Goal: Task Accomplishment & Management: Complete application form

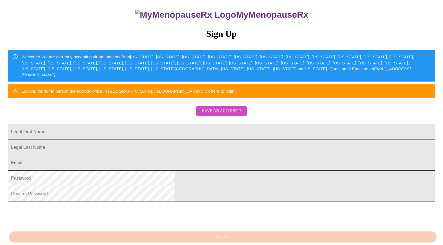
scroll to position [76, 0]
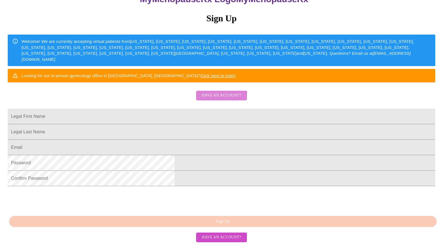
click at [215, 99] on span "Have an account?" at bounding box center [222, 95] width 40 height 7
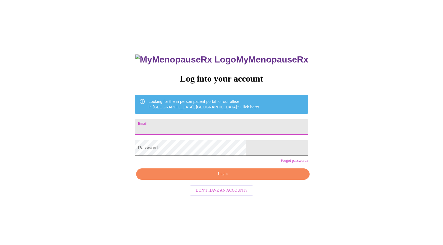
click at [196, 129] on input "Email" at bounding box center [222, 126] width 174 height 15
type input "[EMAIL_ADDRESS][DOMAIN_NAME]"
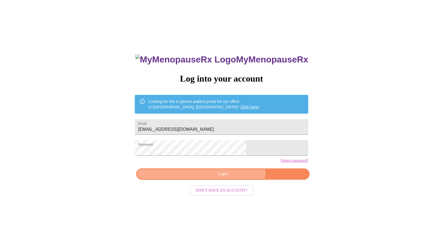
click at [232, 177] on span "Login" at bounding box center [223, 174] width 161 height 7
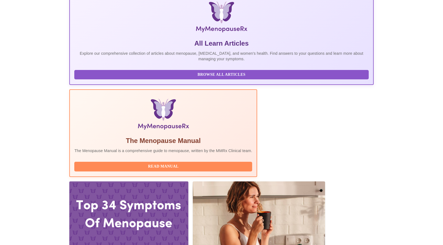
scroll to position [134, 0]
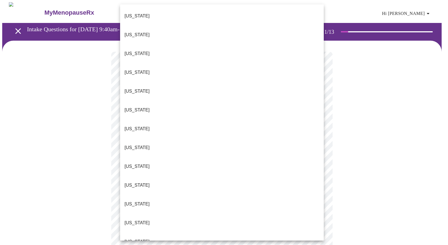
click at [137, 238] on p "[US_STATE]" at bounding box center [136, 241] width 25 height 7
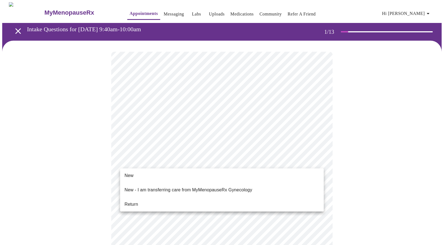
click at [139, 199] on li "Return" at bounding box center [221, 204] width 203 height 10
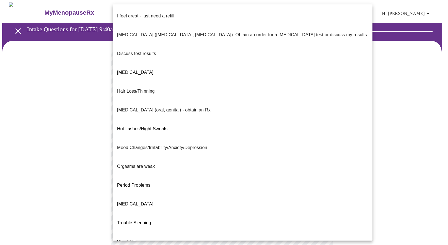
click at [218, 115] on body "MyMenopauseRx Appointments Messaging Labs Uploads Medications Community Refer a…" at bounding box center [223, 193] width 443 height 383
click at [144, 17] on span "I feel great - just need a refill." at bounding box center [146, 15] width 58 height 15
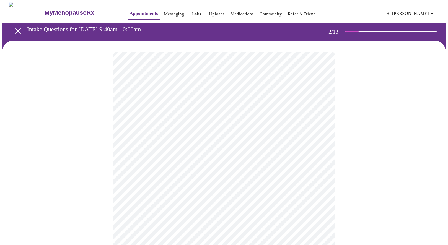
click at [164, 159] on body "MyMenopauseRx Appointments Messaging Labs Uploads Medications Community Refer a…" at bounding box center [223, 192] width 443 height 380
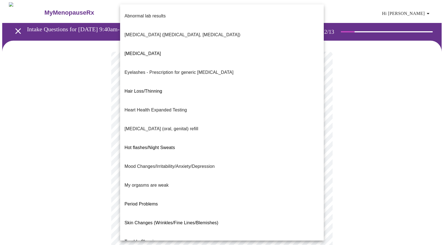
click at [93, 158] on div at bounding box center [224, 122] width 448 height 245
click at [216, 160] on body "MyMenopauseRx Appointments Messaging Labs Uploads Medications Community Refer a…" at bounding box center [223, 192] width 443 height 380
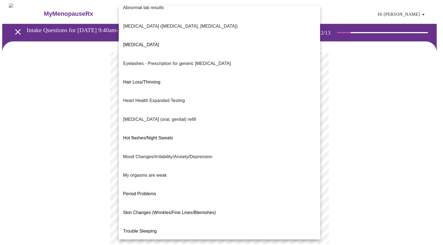
scroll to position [13, 0]
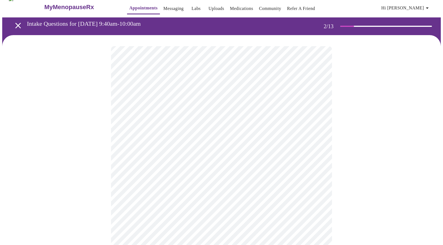
scroll to position [13, 0]
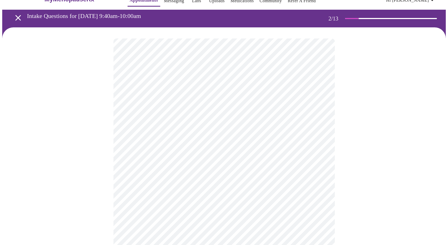
click at [183, 203] on body "MyMenopauseRx Appointments Messaging Labs Uploads Medications Community Refer a…" at bounding box center [223, 177] width 443 height 377
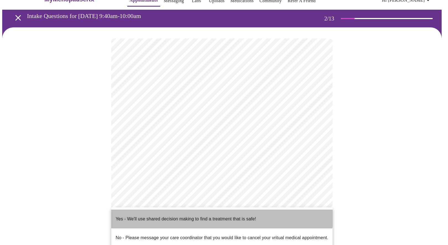
click at [183, 216] on p "Yes - We'll use shared decision making to find a treatment that is safe!" at bounding box center [186, 219] width 140 height 7
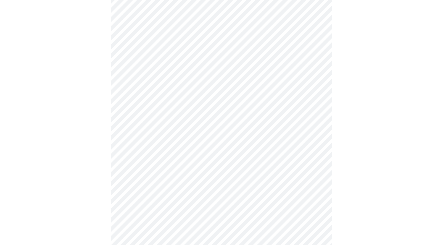
scroll to position [0, 0]
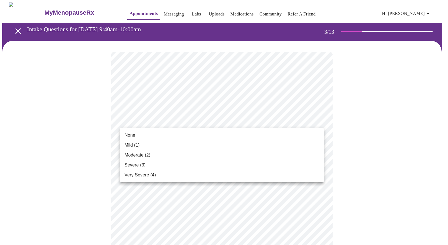
click at [142, 148] on li "Mild (1)" at bounding box center [221, 145] width 203 height 10
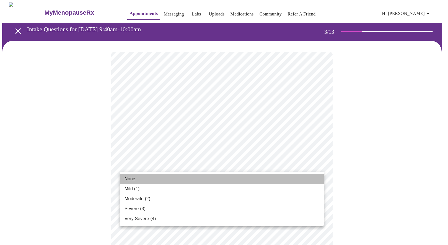
click at [135, 177] on li "None" at bounding box center [221, 179] width 203 height 10
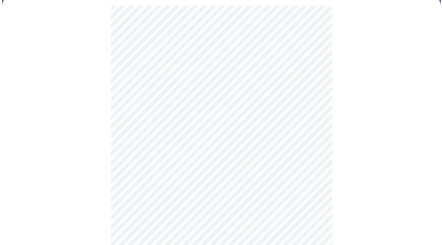
scroll to position [51, 0]
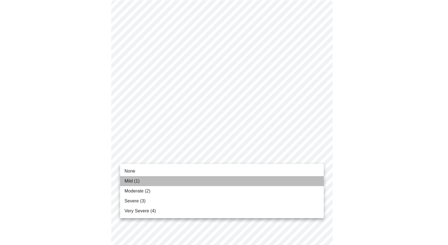
click at [158, 180] on li "Mild (1)" at bounding box center [221, 181] width 203 height 10
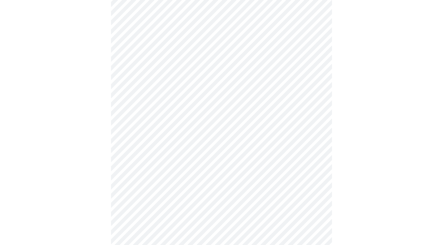
scroll to position [80, 0]
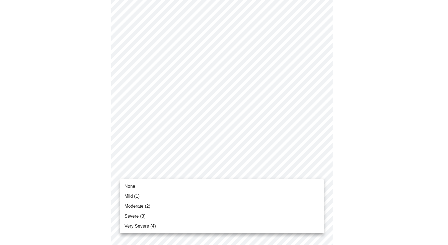
click at [138, 198] on span "Mild (1)" at bounding box center [131, 196] width 15 height 7
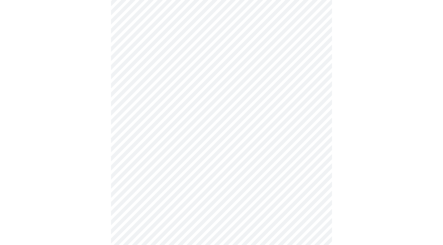
scroll to position [131, 0]
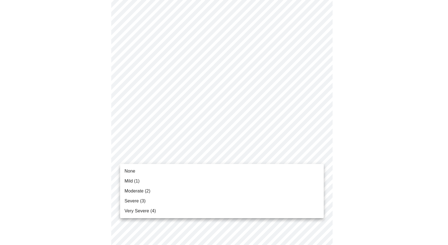
click at [177, 159] on body "MyMenopauseRx Appointments Messaging Labs Uploads Medications Community Refer a…" at bounding box center [223, 223] width 443 height 704
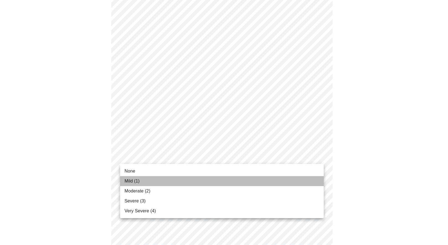
click at [151, 181] on li "Mild (1)" at bounding box center [221, 181] width 203 height 10
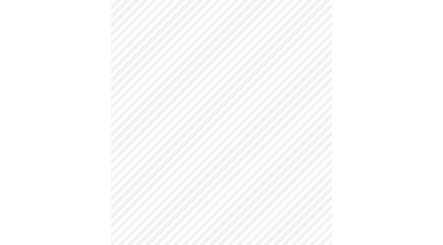
scroll to position [151, 0]
click at [204, 171] on body "MyMenopauseRx Appointments Messaging Labs Uploads Medications Community Refer a…" at bounding box center [223, 200] width 443 height 697
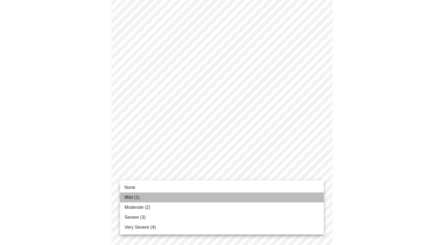
click at [154, 201] on li "Mild (1)" at bounding box center [221, 197] width 203 height 10
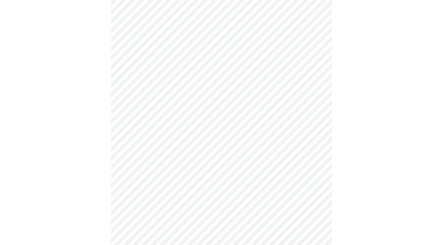
scroll to position [198, 0]
click at [238, 169] on body "MyMenopauseRx Appointments Messaging Labs Uploads Medications Community Refer a…" at bounding box center [223, 149] width 443 height 689
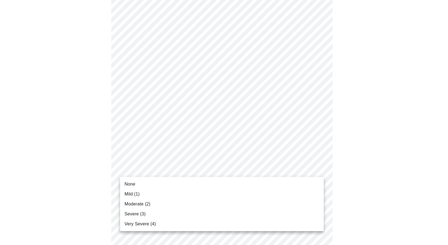
click at [173, 206] on li "Moderate (2)" at bounding box center [221, 204] width 203 height 10
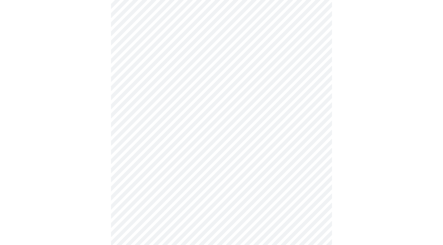
scroll to position [253, 0]
click at [175, 155] on body "MyMenopauseRx Appointments Messaging Labs Uploads Medications Community Refer a…" at bounding box center [223, 89] width 443 height 681
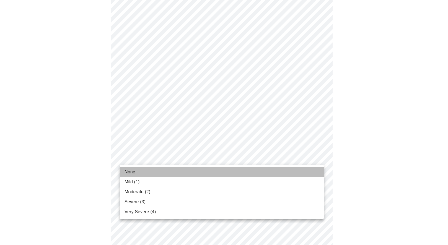
click at [137, 174] on li "None" at bounding box center [221, 172] width 203 height 10
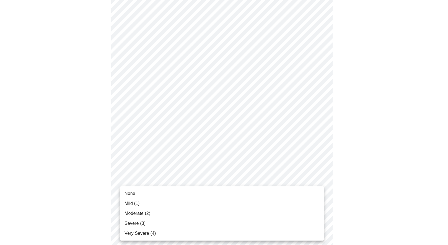
click at [179, 200] on body "MyMenopauseRx Appointments Messaging Labs Uploads Medications Community Refer a…" at bounding box center [223, 85] width 443 height 673
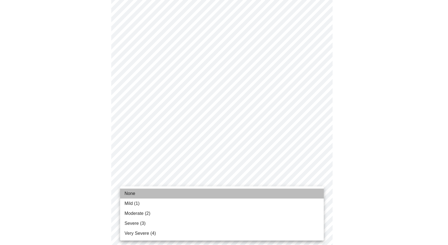
click at [143, 195] on li "None" at bounding box center [221, 194] width 203 height 10
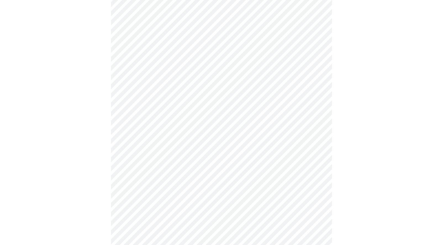
scroll to position [341, 0]
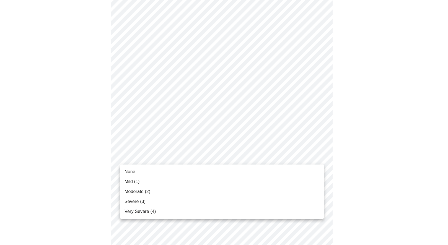
click at [134, 172] on span "None" at bounding box center [129, 171] width 11 height 7
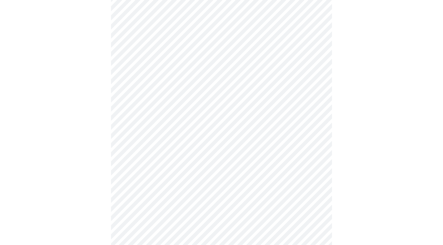
scroll to position [359, 0]
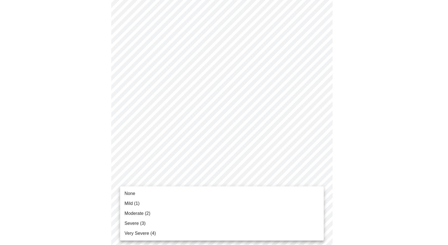
click at [156, 202] on li "Mild (1)" at bounding box center [221, 203] width 203 height 10
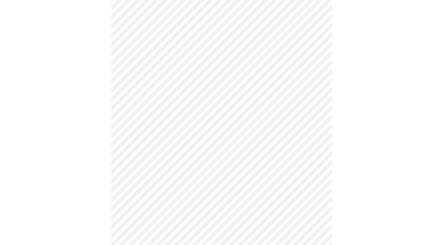
scroll to position [266, 0]
click at [185, 74] on body "MyMenopauseRx Appointments Messaging Labs Uploads Medications Community Refer a…" at bounding box center [223, 9] width 443 height 546
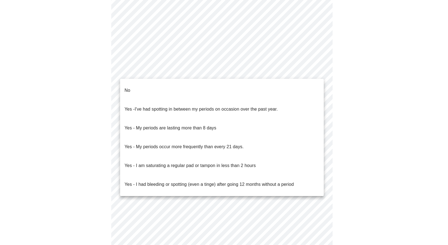
click at [163, 91] on li "No" at bounding box center [221, 90] width 203 height 19
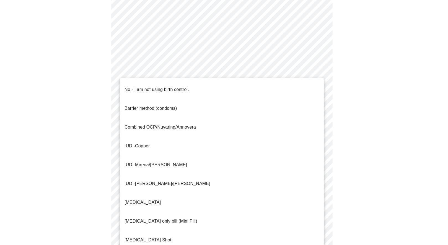
click at [175, 113] on body "MyMenopauseRx Appointments Messaging Labs Uploads Medications Community Refer a…" at bounding box center [223, 7] width 443 height 542
click at [154, 162] on span "Mirena/[PERSON_NAME]" at bounding box center [161, 164] width 52 height 5
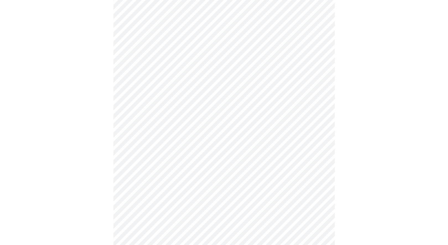
click at [183, 152] on body "MyMenopauseRx Appointments Messaging Labs Uploads Medications Community Refer a…" at bounding box center [223, 5] width 443 height 539
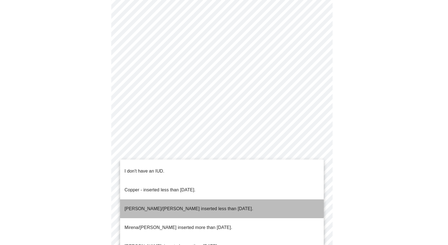
click at [173, 205] on p "[PERSON_NAME]/[PERSON_NAME] inserted less than [DATE]." at bounding box center [188, 208] width 129 height 7
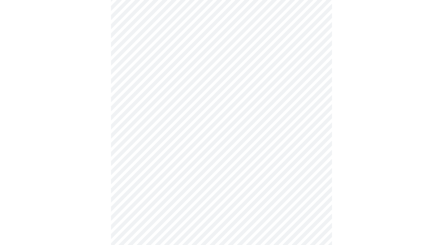
scroll to position [275, 0]
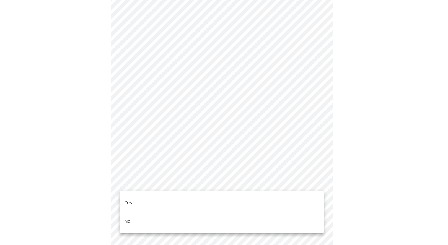
click at [230, 204] on li "Yes" at bounding box center [221, 202] width 203 height 19
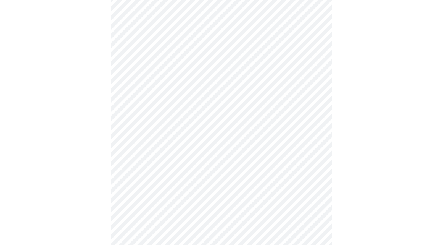
scroll to position [1378, 0]
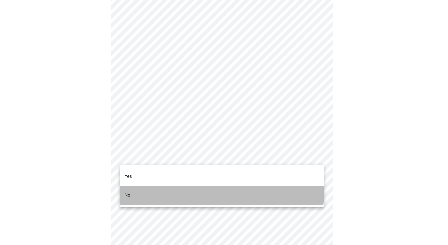
click at [221, 186] on li "No" at bounding box center [221, 195] width 203 height 19
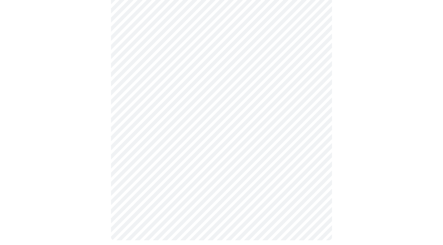
scroll to position [285, 0]
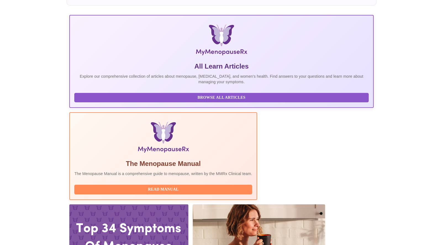
scroll to position [66, 0]
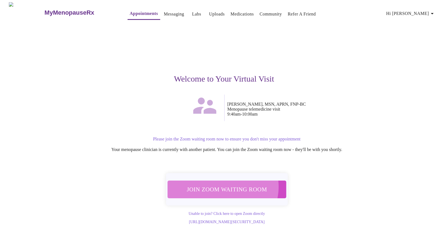
click at [222, 184] on span "Join Zoom Waiting Room" at bounding box center [226, 189] width 108 height 11
